Goal: Find specific page/section: Find specific page/section

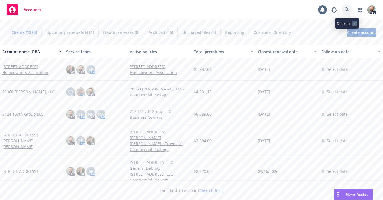
click at [345, 10] on icon at bounding box center [346, 9] width 5 height 5
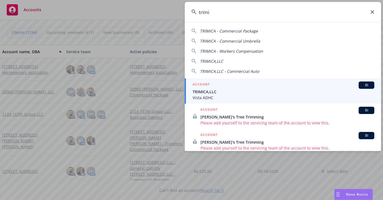
type input "trimi"
click at [210, 92] on span "TRIMICA,LLC" at bounding box center [284, 92] width 182 height 6
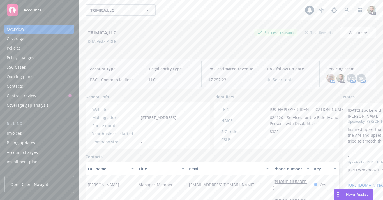
click at [22, 48] on div "Policies" at bounding box center [39, 48] width 65 height 9
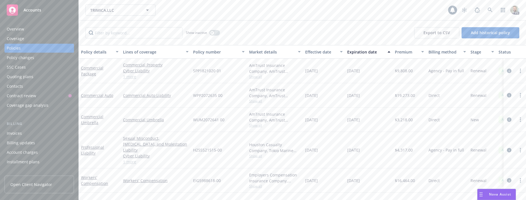
click at [18, 28] on div "Overview" at bounding box center [15, 29] width 17 height 9
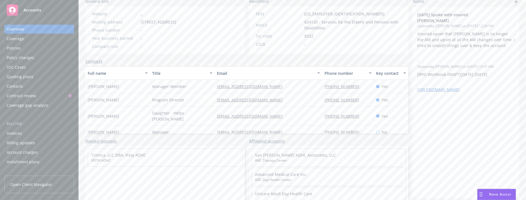
scroll to position [97, 0]
